Goal: Transaction & Acquisition: Purchase product/service

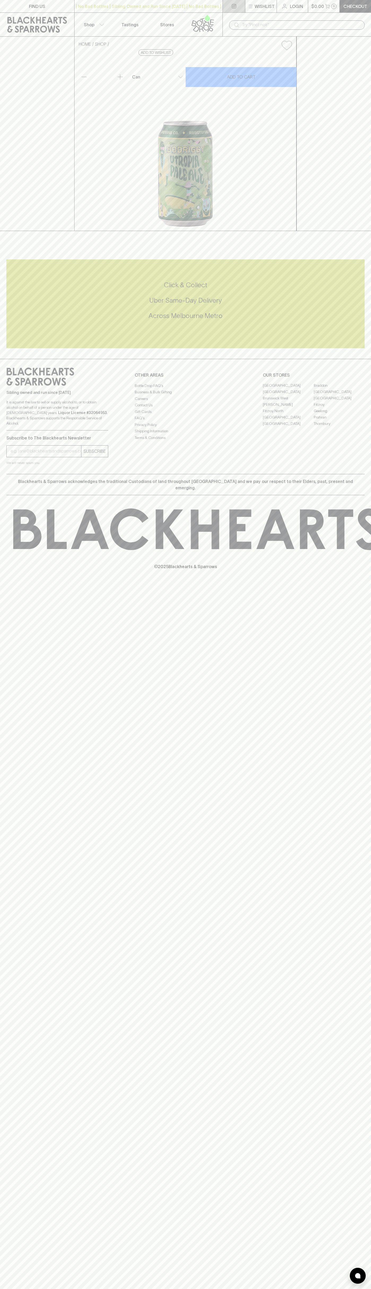
click at [244, 9] on link at bounding box center [234, 6] width 22 height 12
click at [348, 106] on div "HOME SHOP Bodriggy Utropia Pale Ale $5.50 Add to wishlist 10% discount when pur…" at bounding box center [185, 134] width 371 height 194
click at [366, 1288] on html "FIND US | No Bad Bottles | Sibling Owned and Run Since [DATE] | No Bad Bottles …" at bounding box center [185, 644] width 371 height 1289
click at [9, 112] on div "HOME SHOP Bodriggy Utropia Pale Ale $5.50 Add to wishlist 10% discount when pur…" at bounding box center [185, 134] width 371 height 194
